Goal: Task Accomplishment & Management: Manage account settings

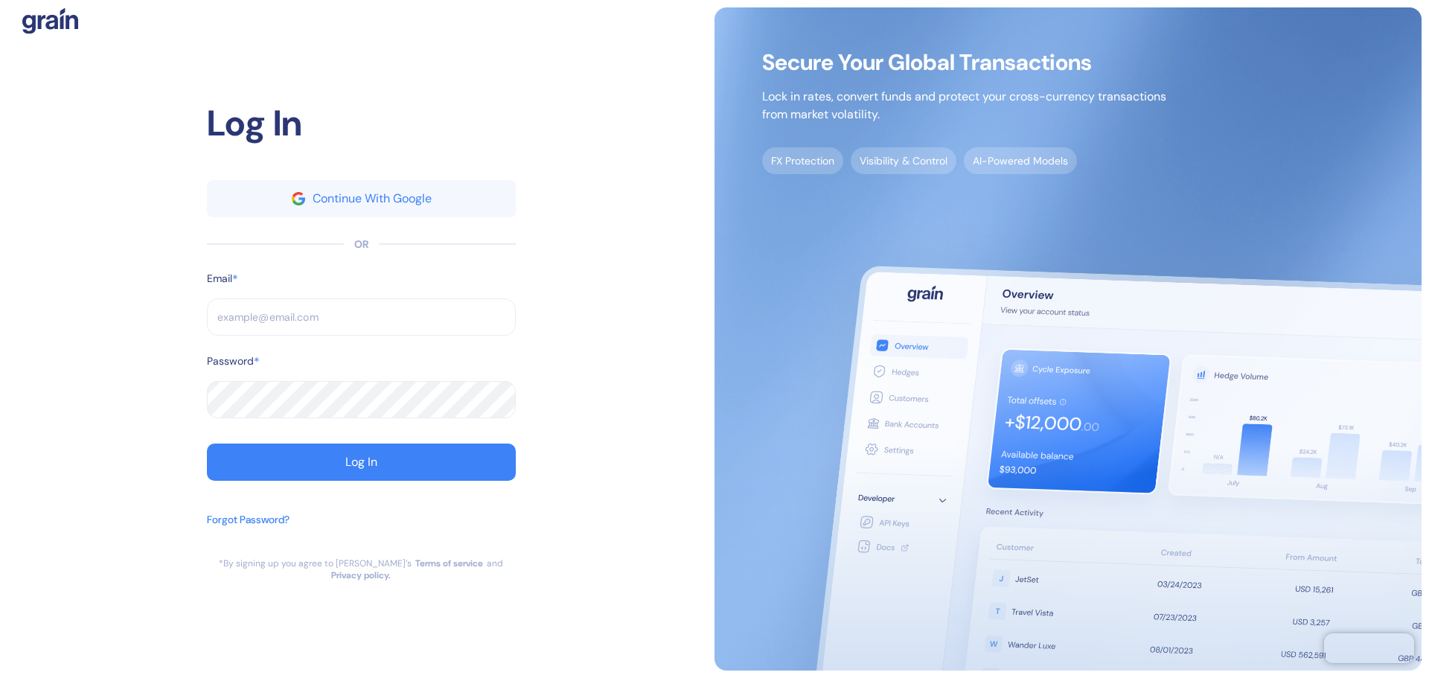
click at [432, 325] on input "text" at bounding box center [361, 316] width 309 height 37
drag, startPoint x: 740, startPoint y: 221, endPoint x: 639, endPoint y: 231, distance: 101.7
click at [740, 221] on img at bounding box center [1067, 338] width 707 height 663
drag, startPoint x: 492, startPoint y: 311, endPoint x: 482, endPoint y: 314, distance: 10.8
click at [490, 311] on input "text" at bounding box center [361, 316] width 309 height 37
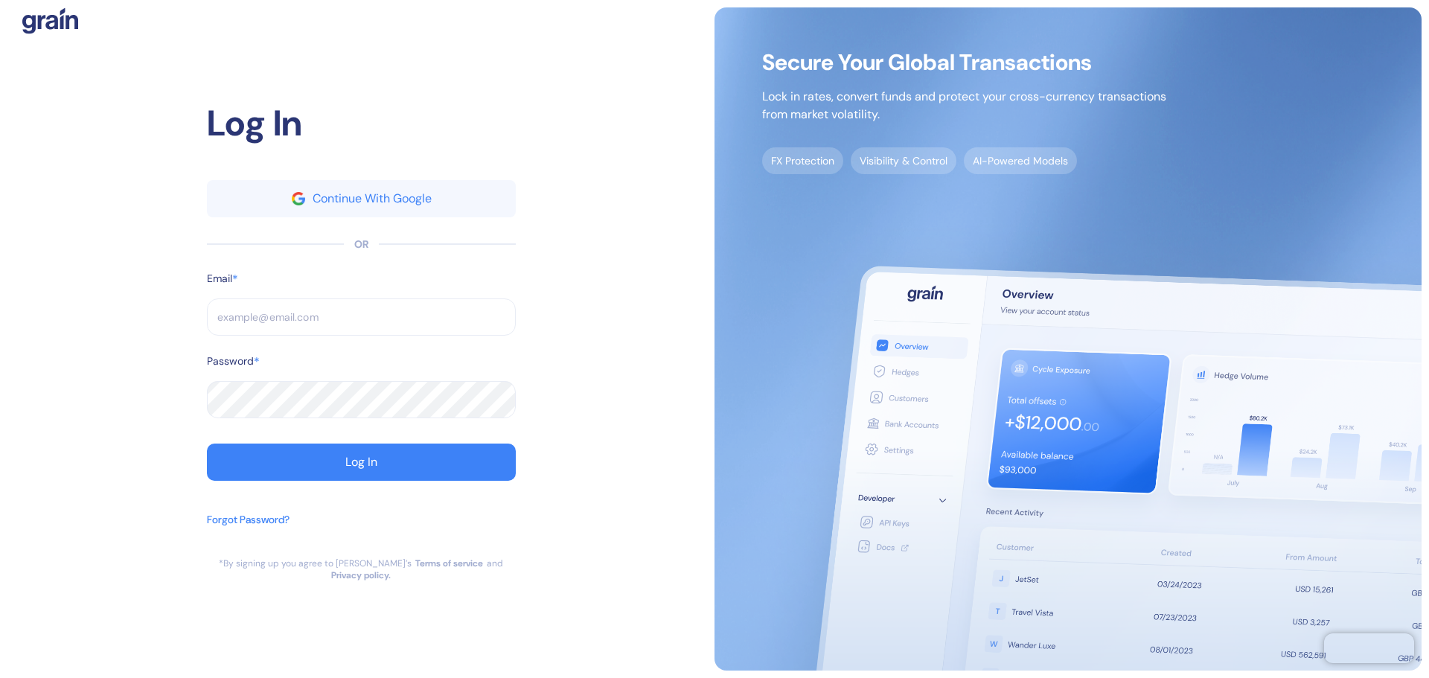
paste input "[EMAIL_ADDRESS][DOMAIN_NAME]"
type input "[EMAIL_ADDRESS][DOMAIN_NAME]"
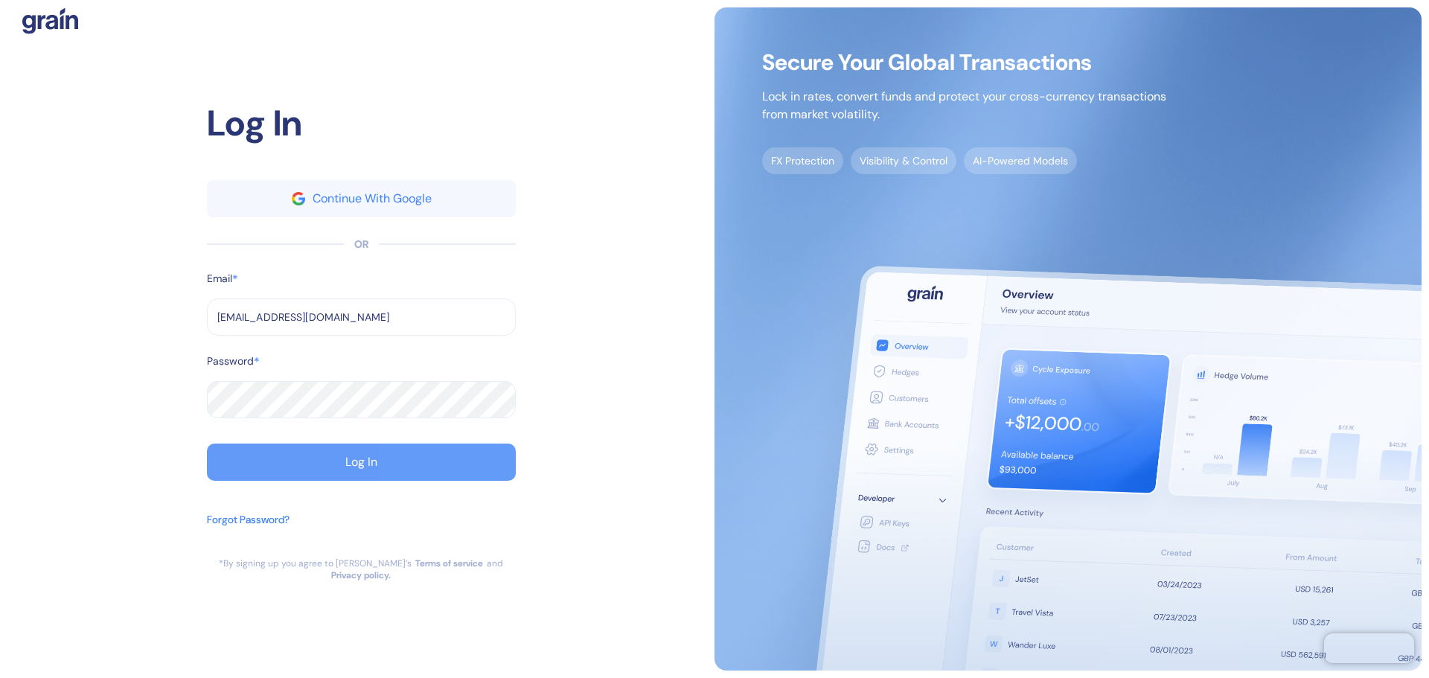
click at [353, 461] on div "Log In" at bounding box center [361, 462] width 32 height 12
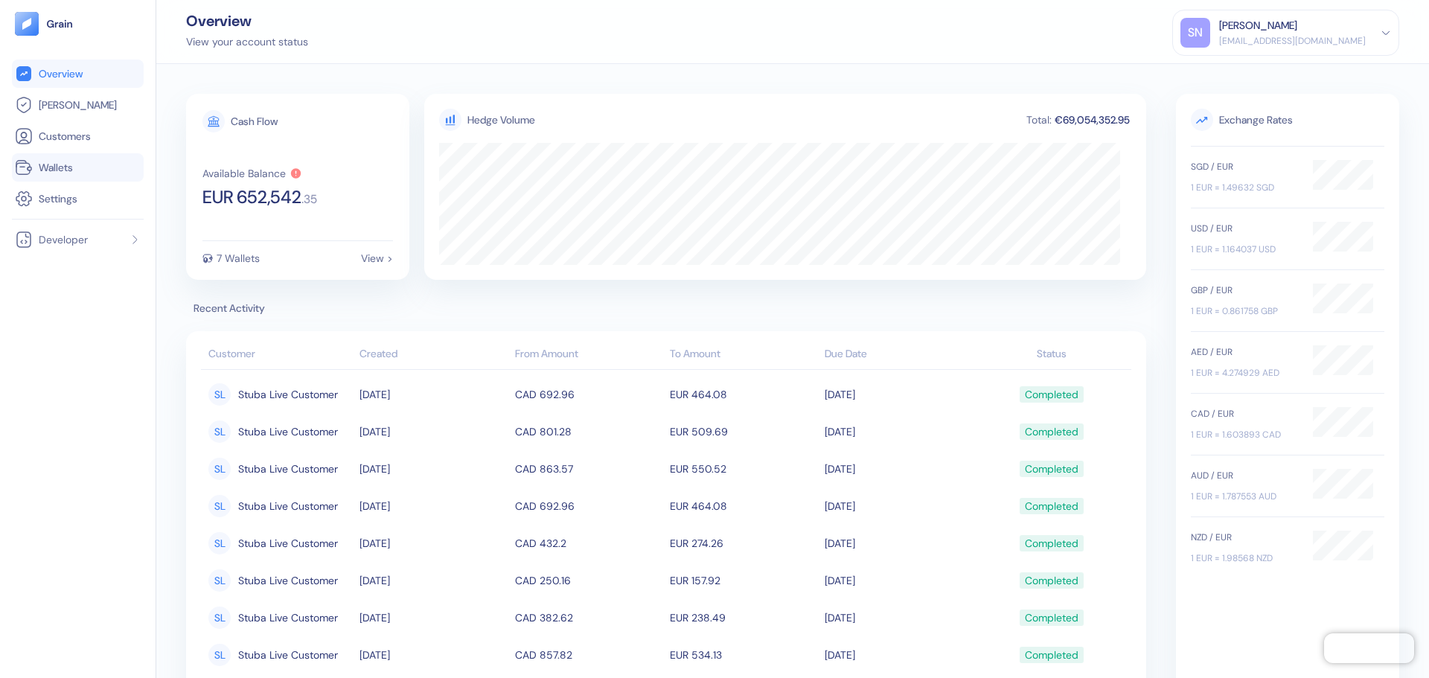
click at [85, 162] on link "Wallets" at bounding box center [78, 168] width 126 height 18
